Goal: Transaction & Acquisition: Purchase product/service

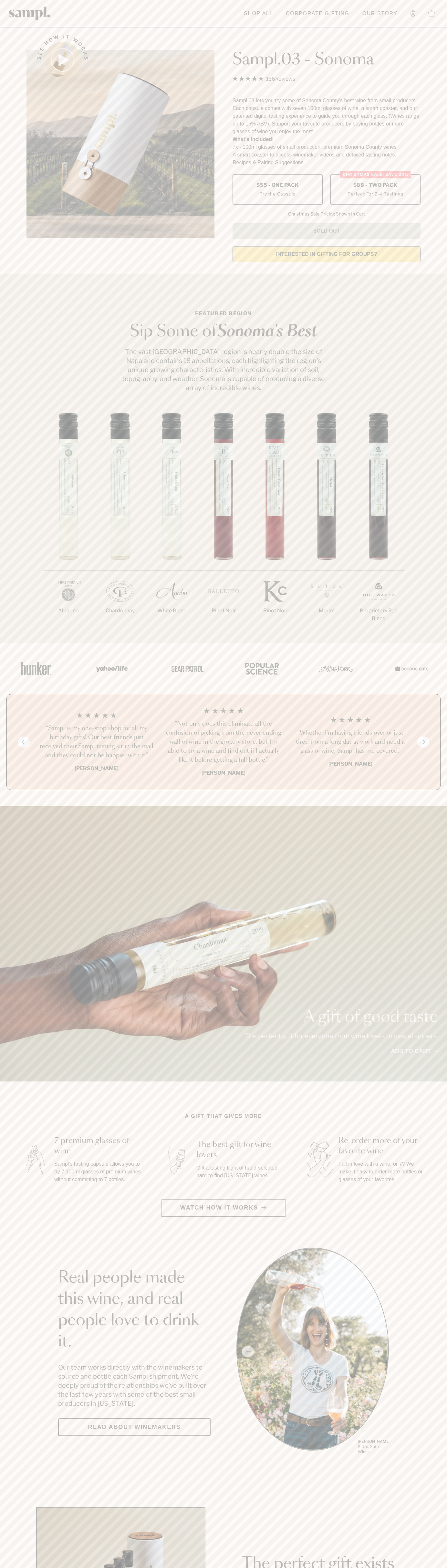
click at [375, 186] on span "$88 - Two Pack" at bounding box center [375, 185] width 44 height 7
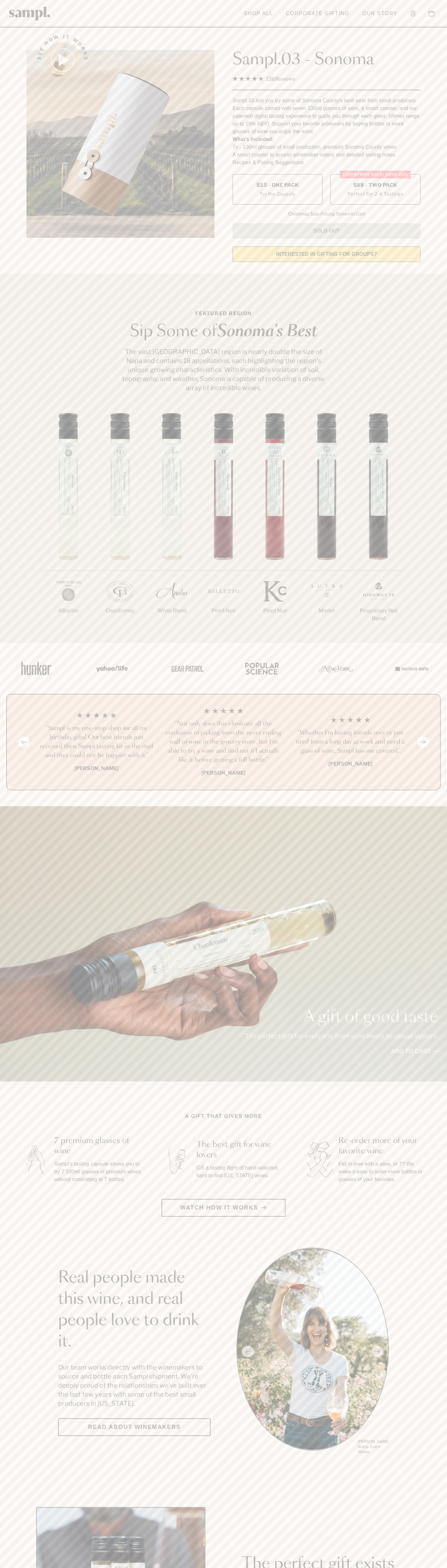
click at [96, 743] on h3 "“Sampl is my one-stop shop for all my birthday gifts! Our best friends just rec…" at bounding box center [96, 741] width 116 height 36
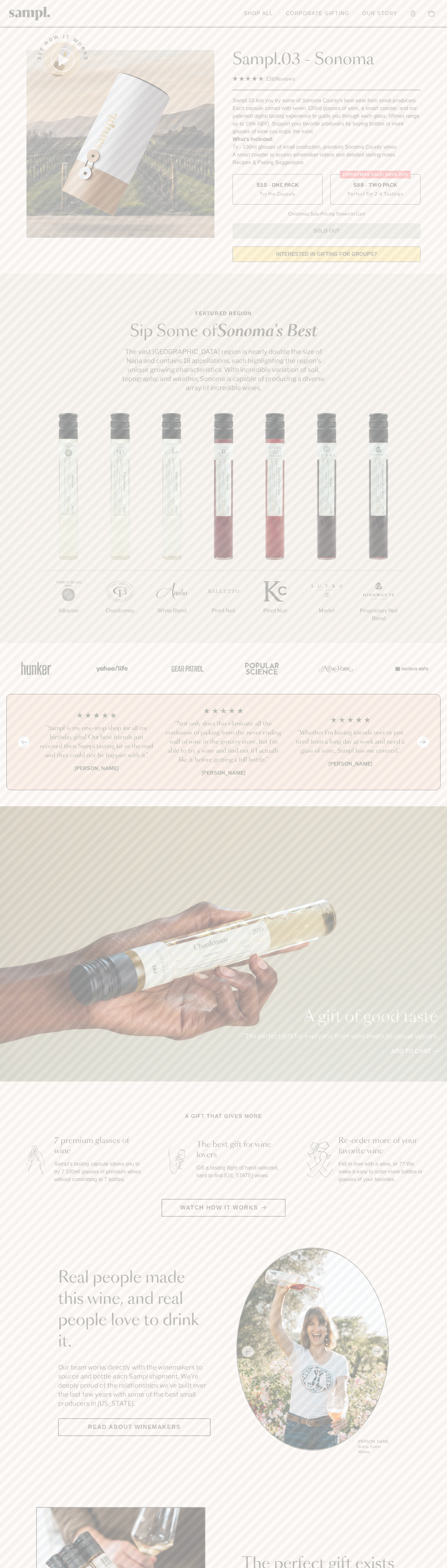
click at [315, 18] on link "Corporate Gifting" at bounding box center [317, 13] width 70 height 14
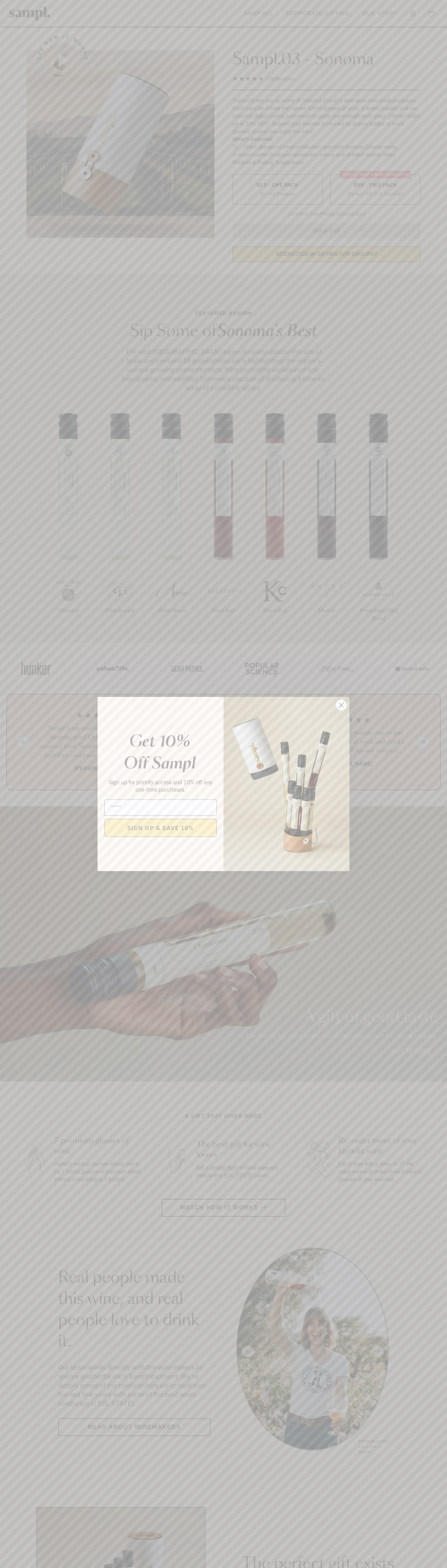
click at [341, 705] on icon "Close dialog" at bounding box center [341, 705] width 4 height 4
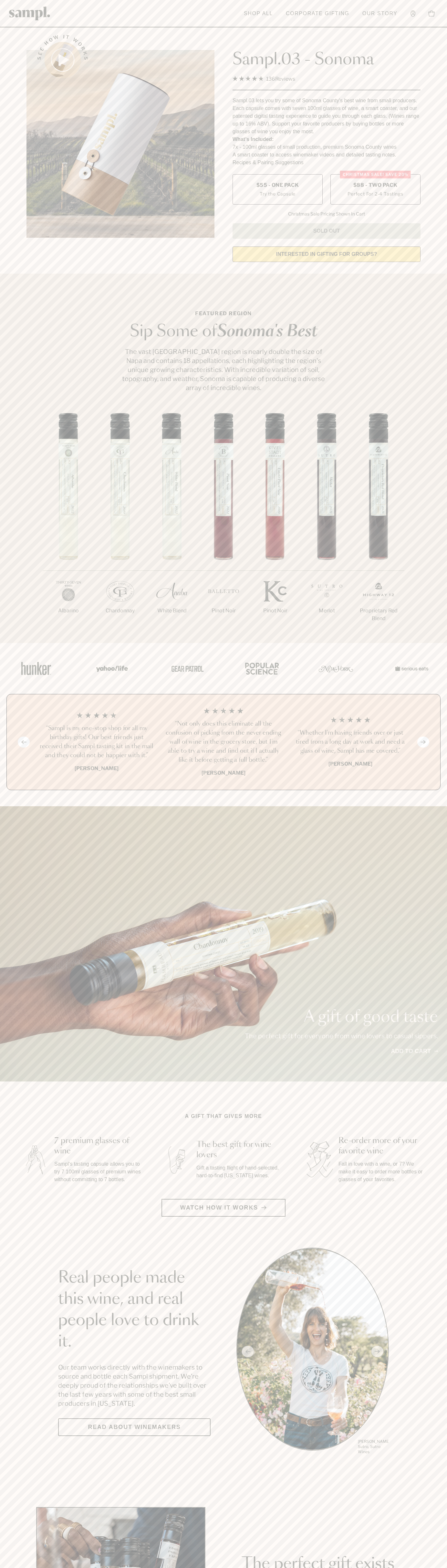
click at [375, 186] on span "$88 - Two Pack" at bounding box center [375, 185] width 44 height 7
click at [96, 743] on h3 "“Sampl is my one-stop shop for all my birthday gifts! Our best friends just rec…" at bounding box center [96, 741] width 116 height 36
